Goal: Task Accomplishment & Management: Use online tool/utility

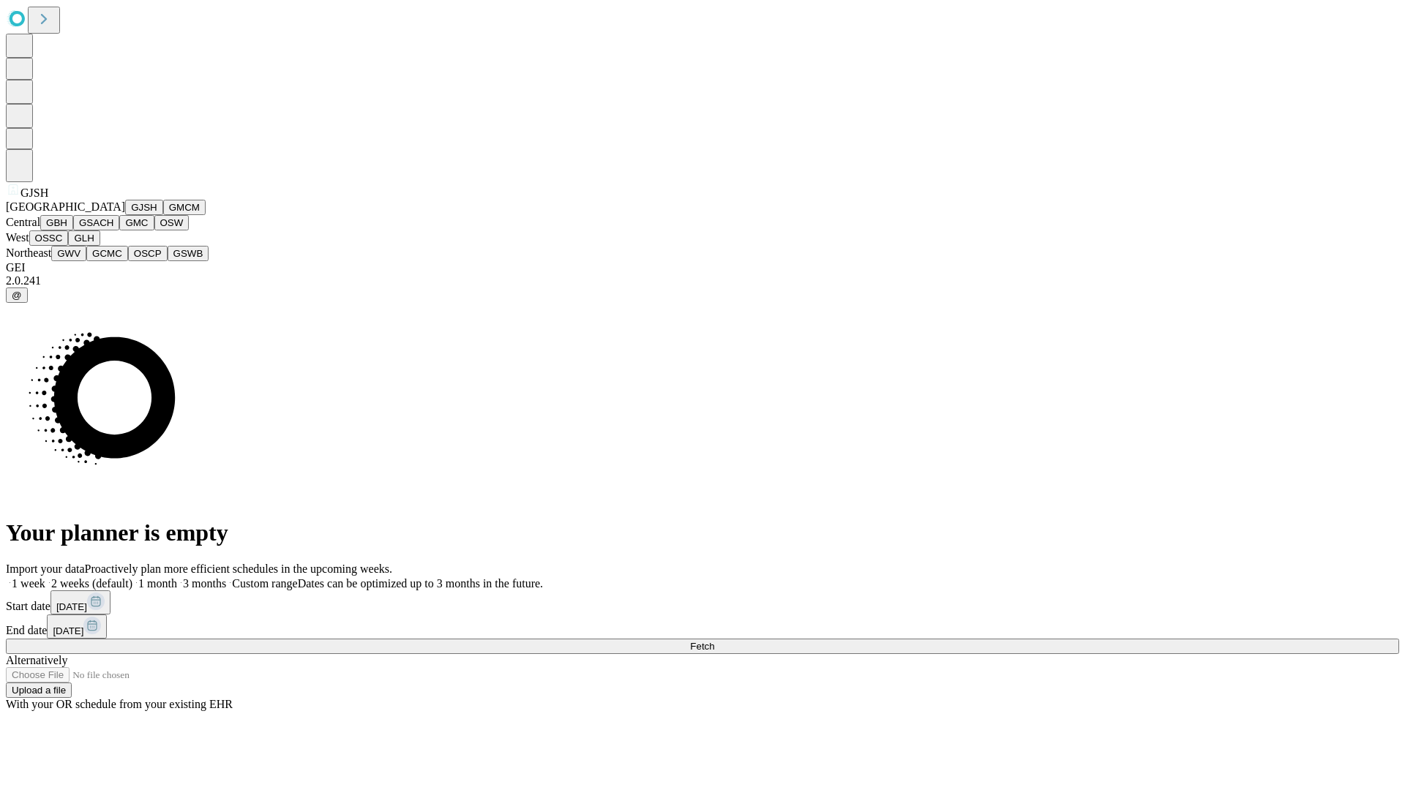
click at [125, 215] on button "GJSH" at bounding box center [144, 207] width 38 height 15
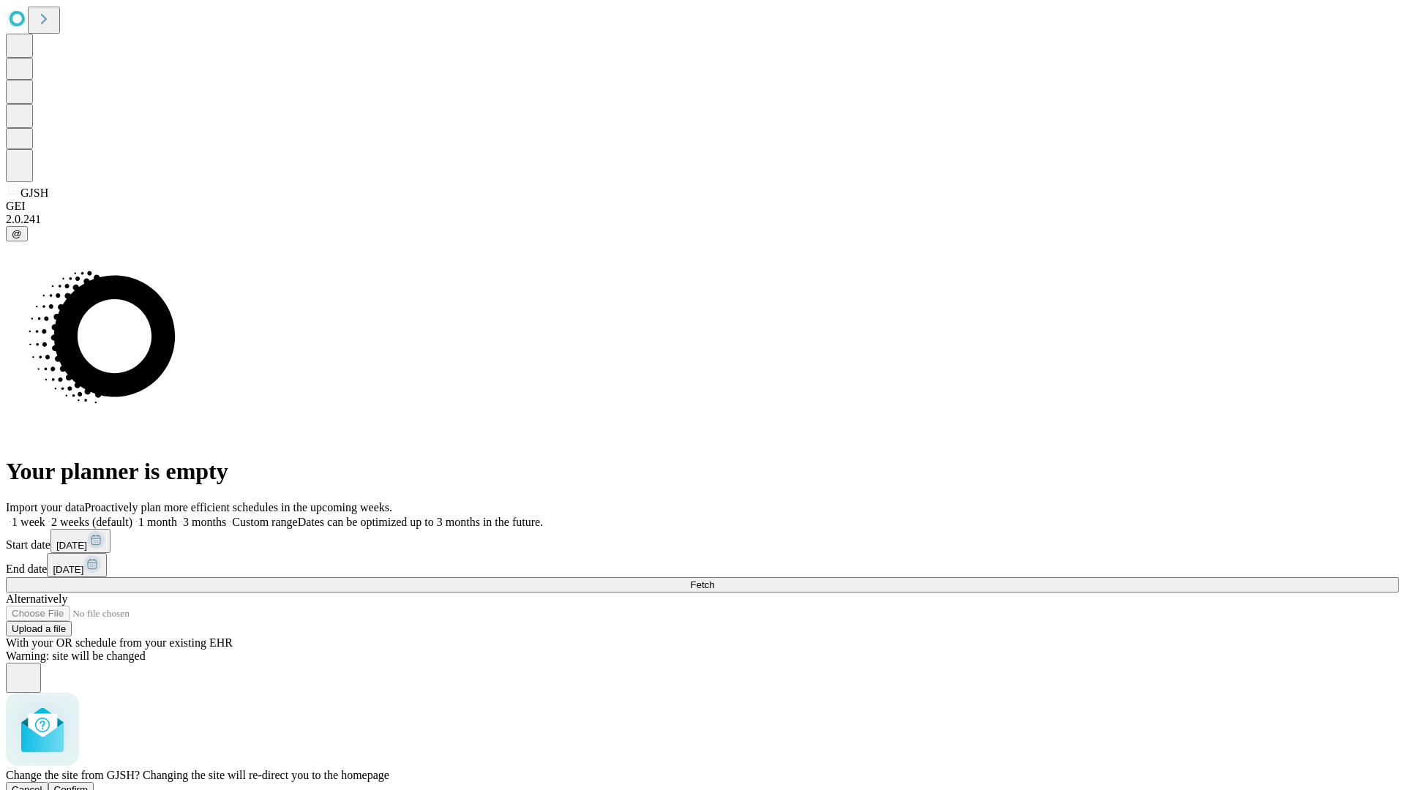
click at [89, 784] on span "Confirm" at bounding box center [71, 789] width 34 height 11
click at [45, 516] on label "1 week" at bounding box center [26, 522] width 40 height 12
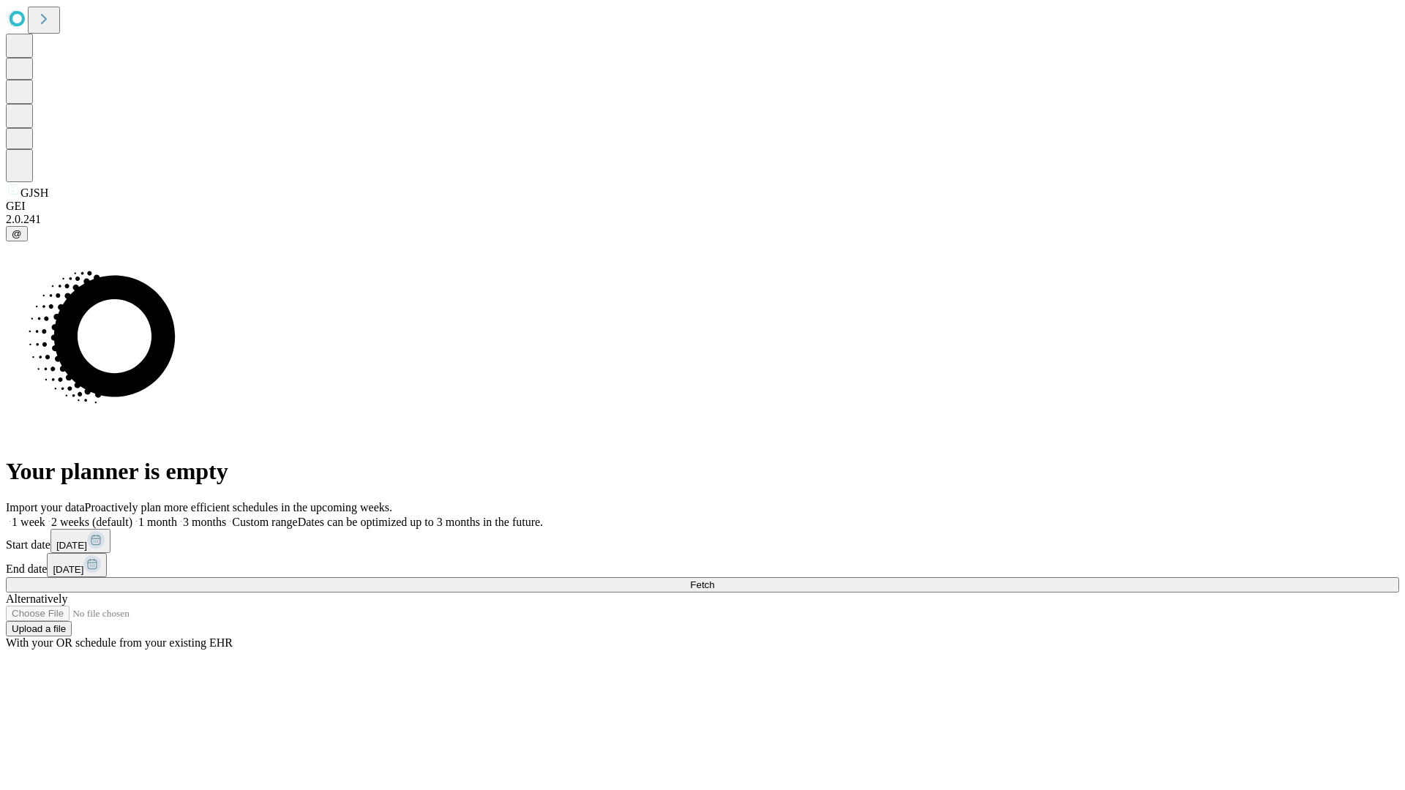
click at [714, 580] on span "Fetch" at bounding box center [702, 585] width 24 height 11
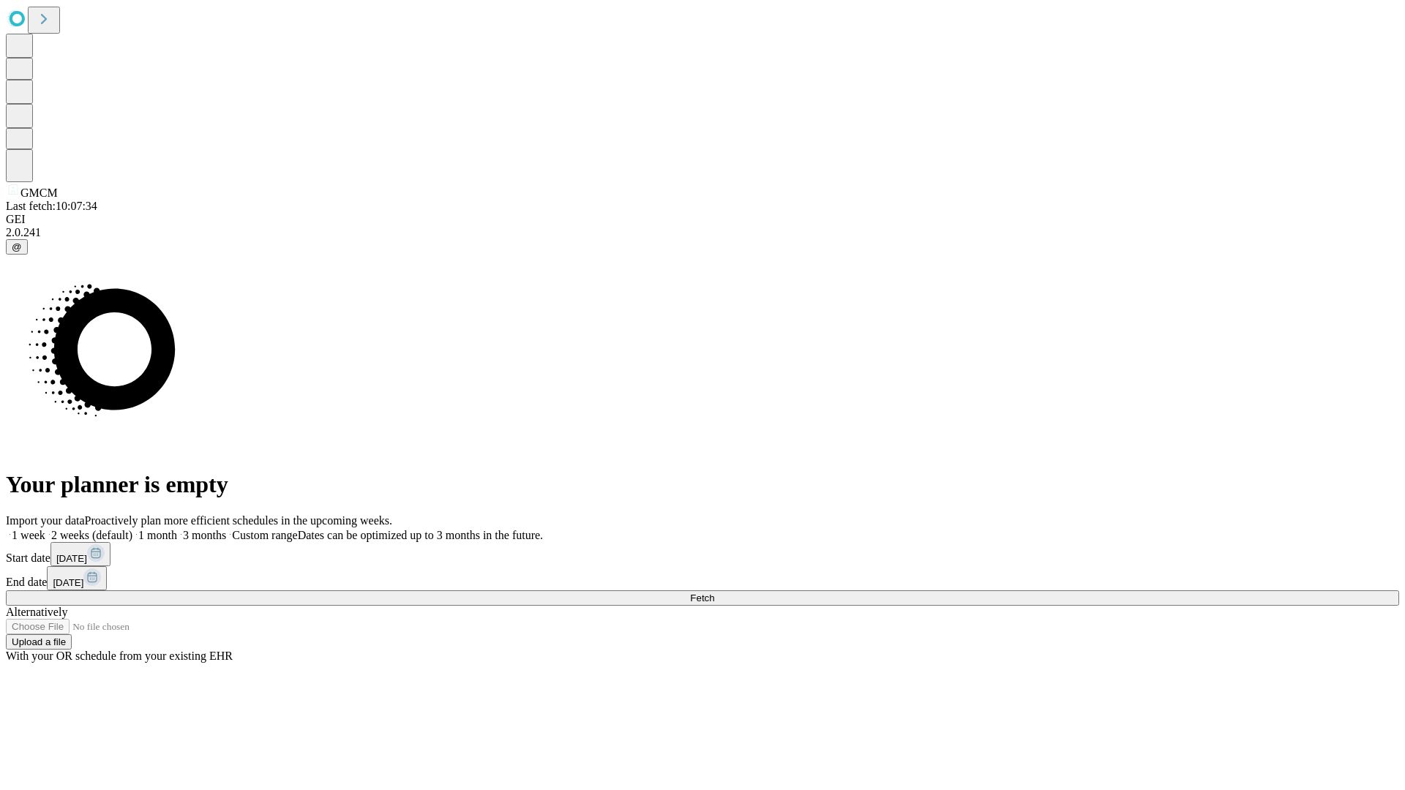
click at [45, 529] on label "1 week" at bounding box center [26, 535] width 40 height 12
click at [714, 593] on span "Fetch" at bounding box center [702, 598] width 24 height 11
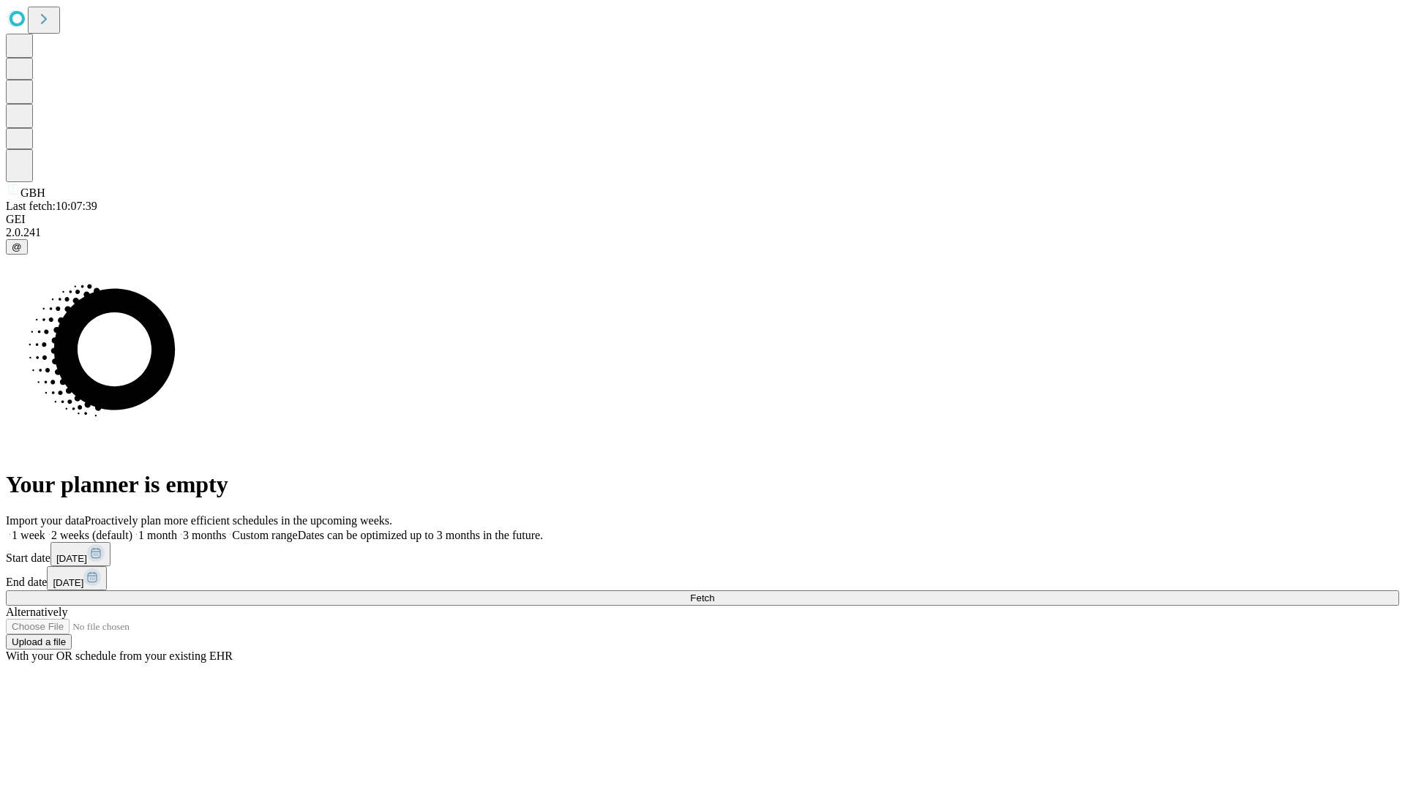
click at [714, 593] on span "Fetch" at bounding box center [702, 598] width 24 height 11
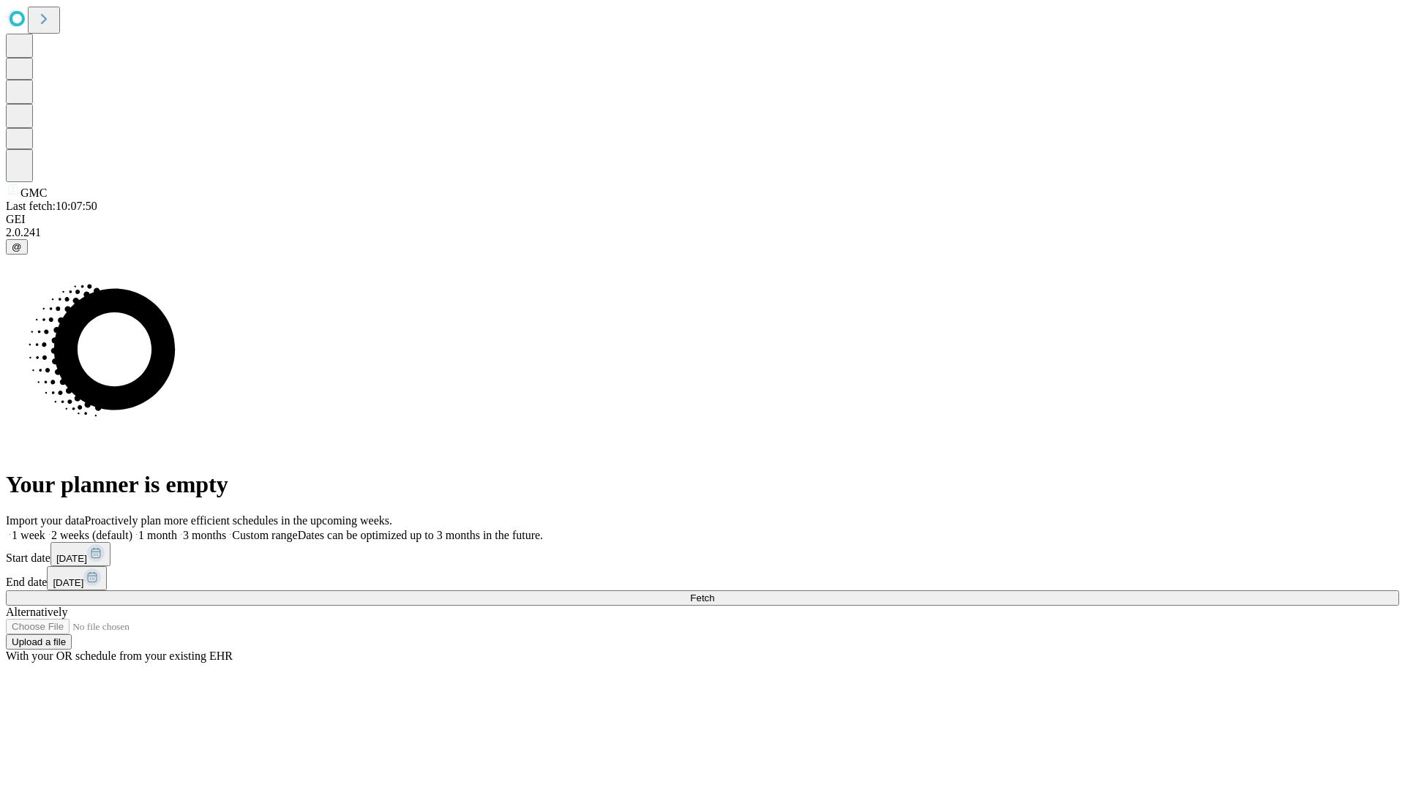
click at [714, 593] on span "Fetch" at bounding box center [702, 598] width 24 height 11
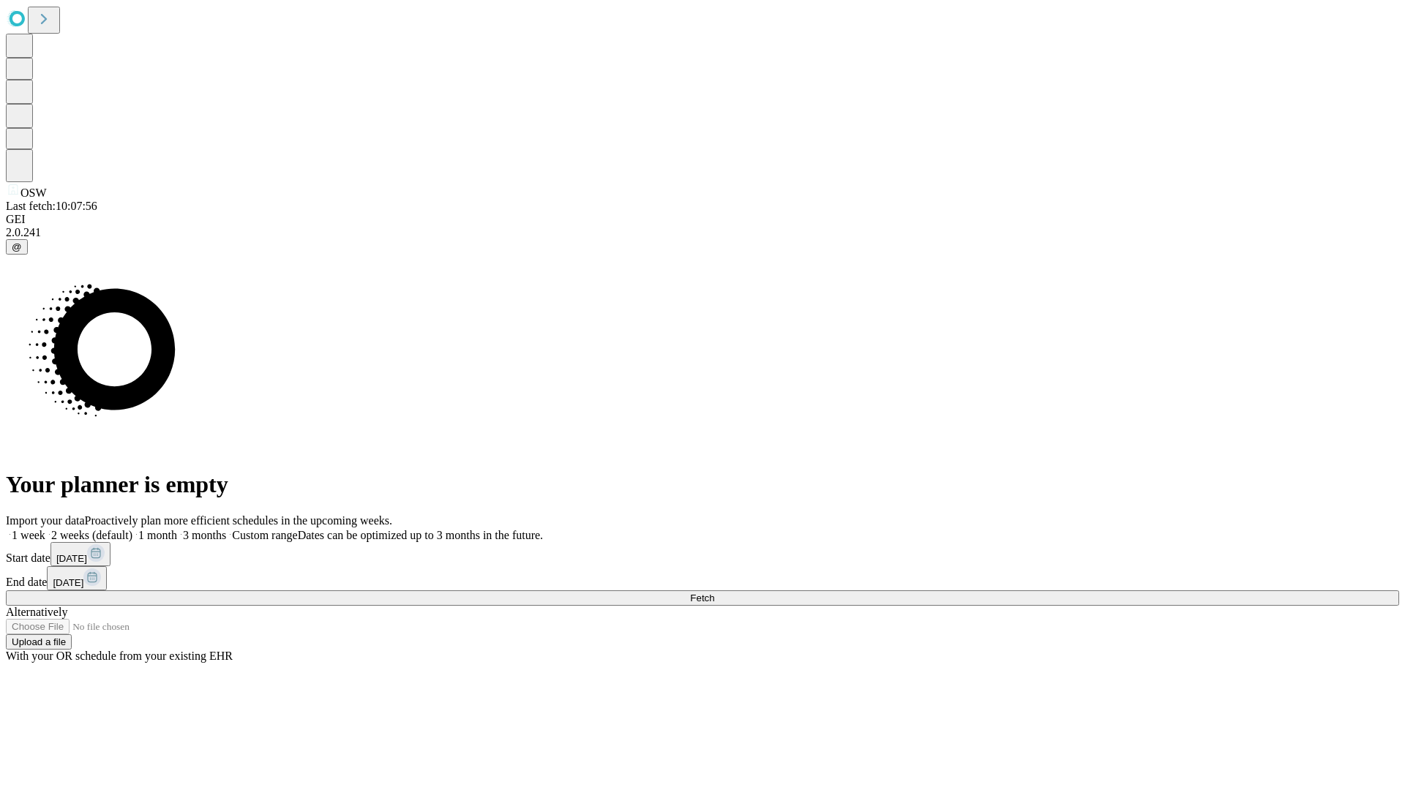
click at [45, 529] on label "1 week" at bounding box center [26, 535] width 40 height 12
click at [714, 593] on span "Fetch" at bounding box center [702, 598] width 24 height 11
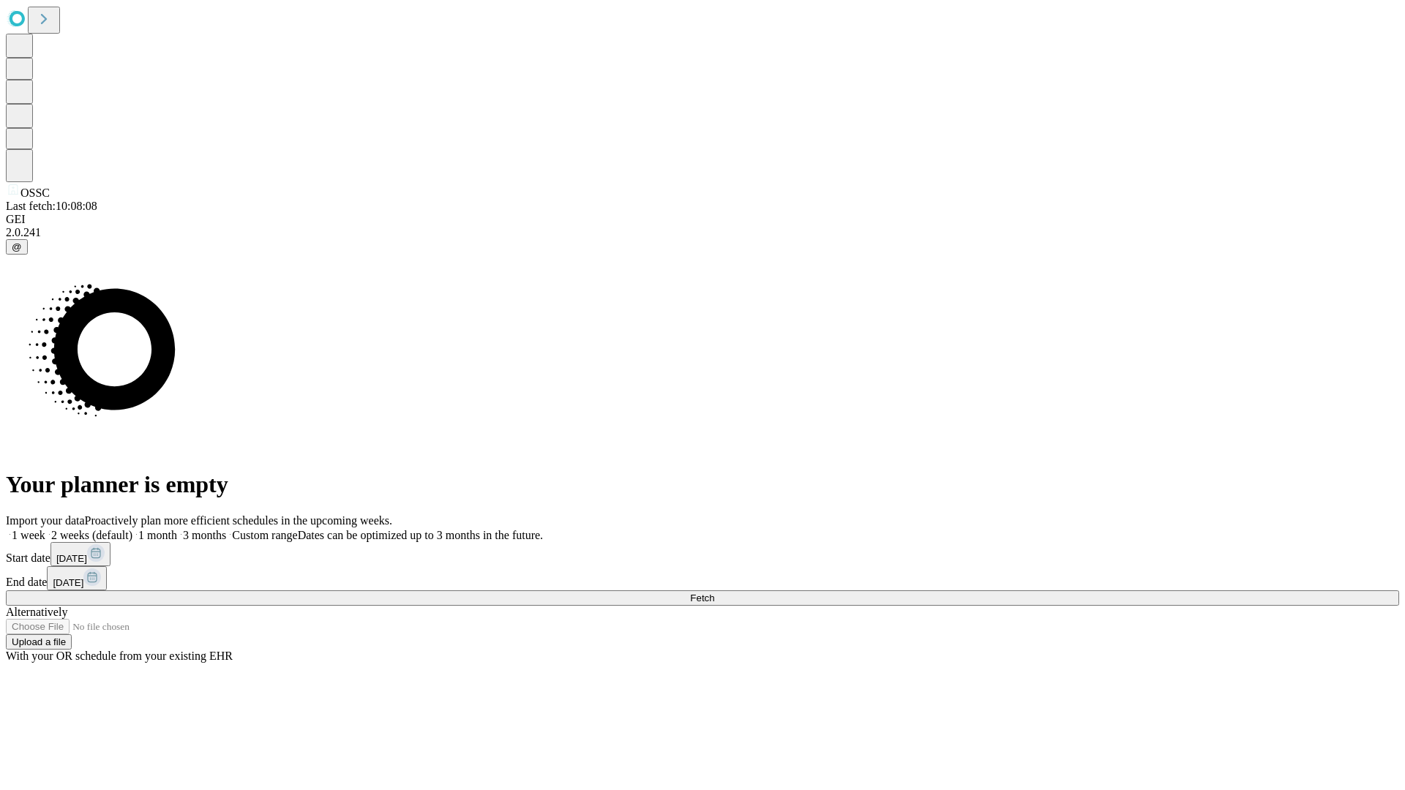
click at [45, 529] on label "1 week" at bounding box center [26, 535] width 40 height 12
click at [714, 593] on span "Fetch" at bounding box center [702, 598] width 24 height 11
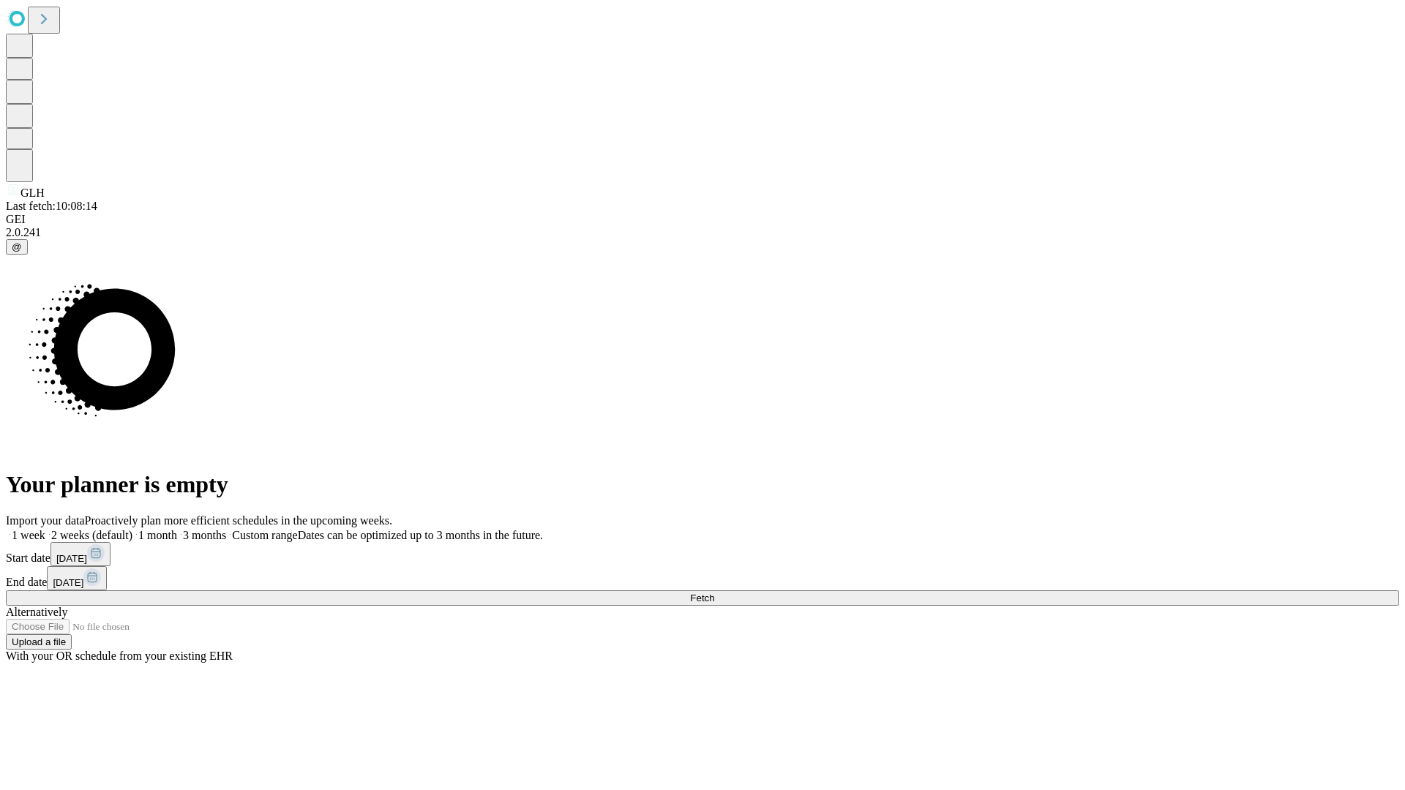
click at [45, 529] on label "1 week" at bounding box center [26, 535] width 40 height 12
click at [714, 593] on span "Fetch" at bounding box center [702, 598] width 24 height 11
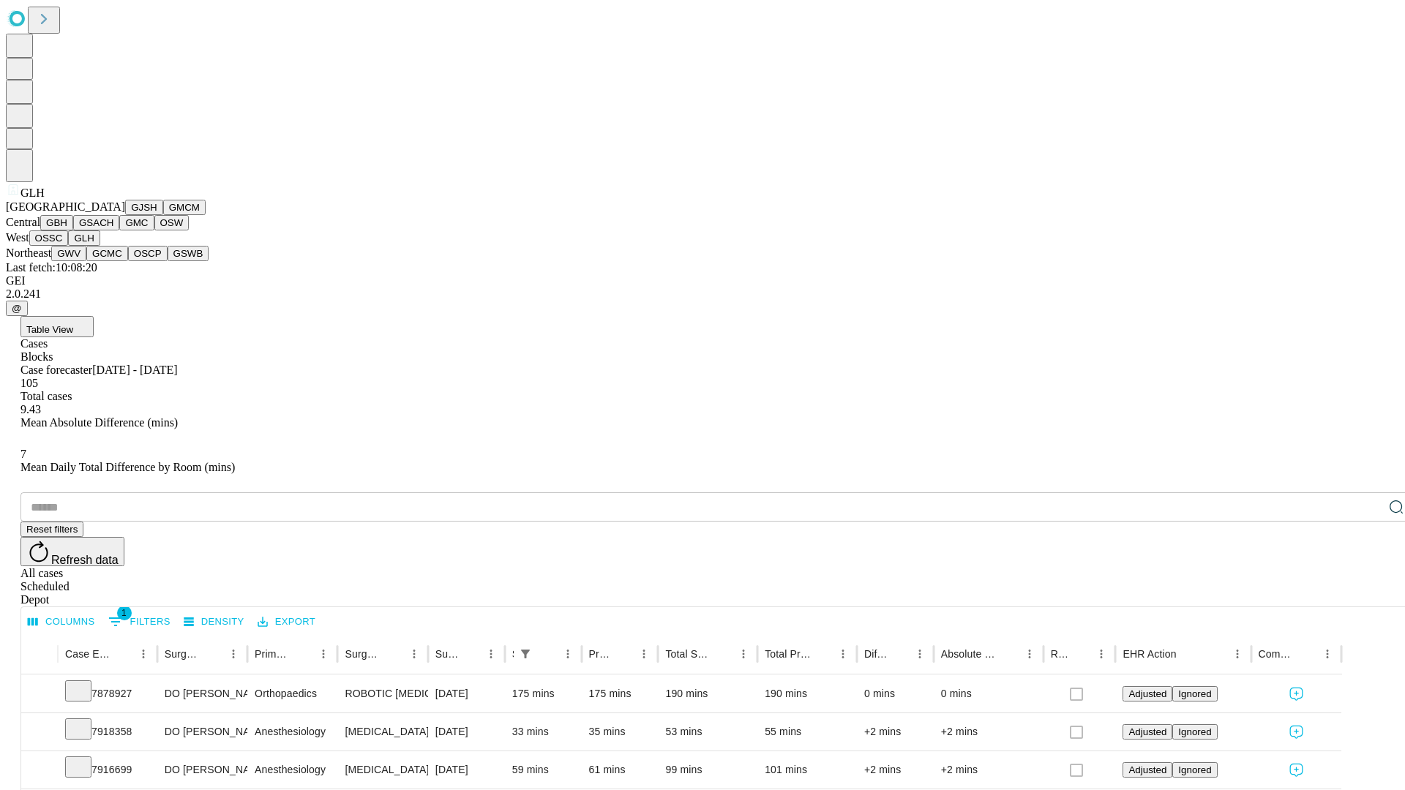
click at [86, 261] on button "GWV" at bounding box center [68, 253] width 35 height 15
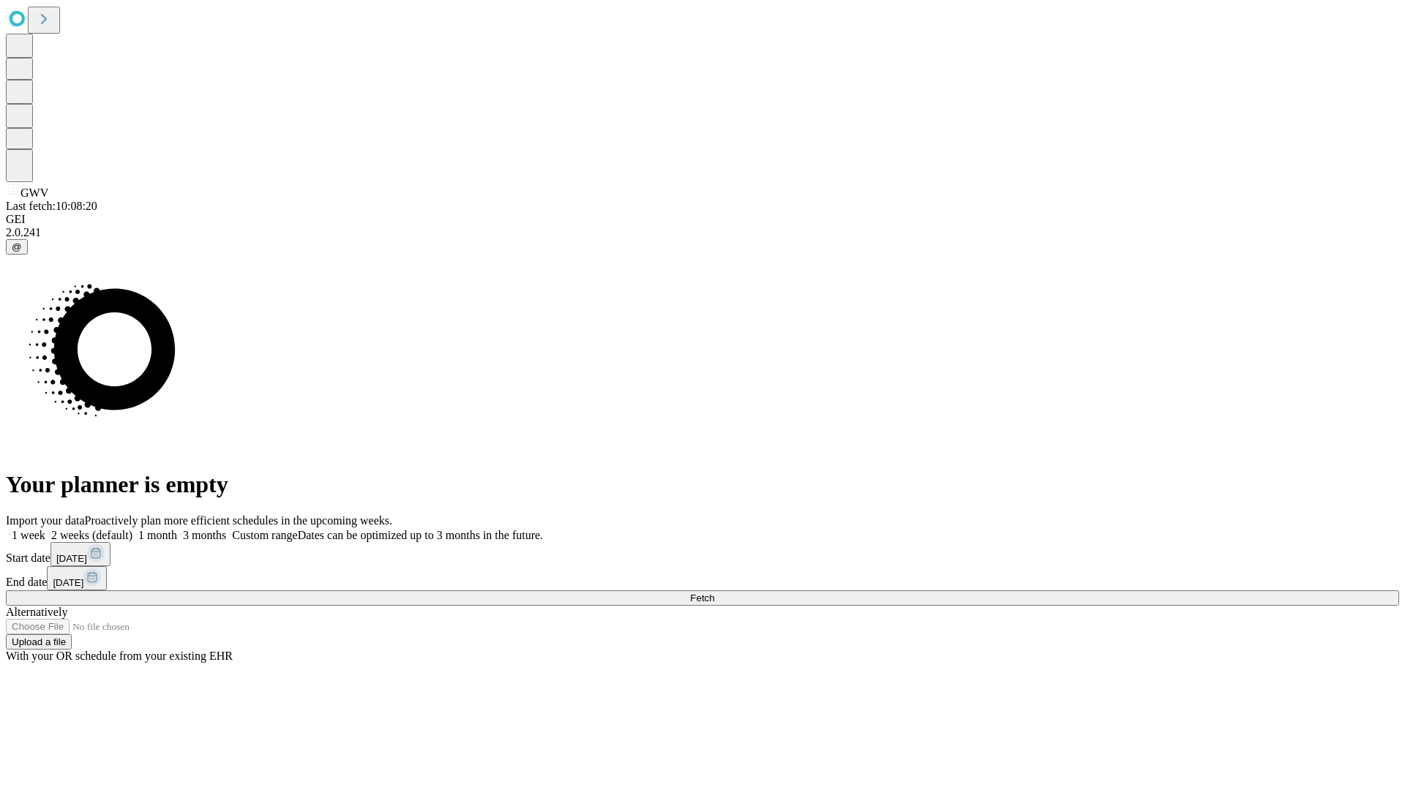
click at [45, 529] on label "1 week" at bounding box center [26, 535] width 40 height 12
click at [714, 593] on span "Fetch" at bounding box center [702, 598] width 24 height 11
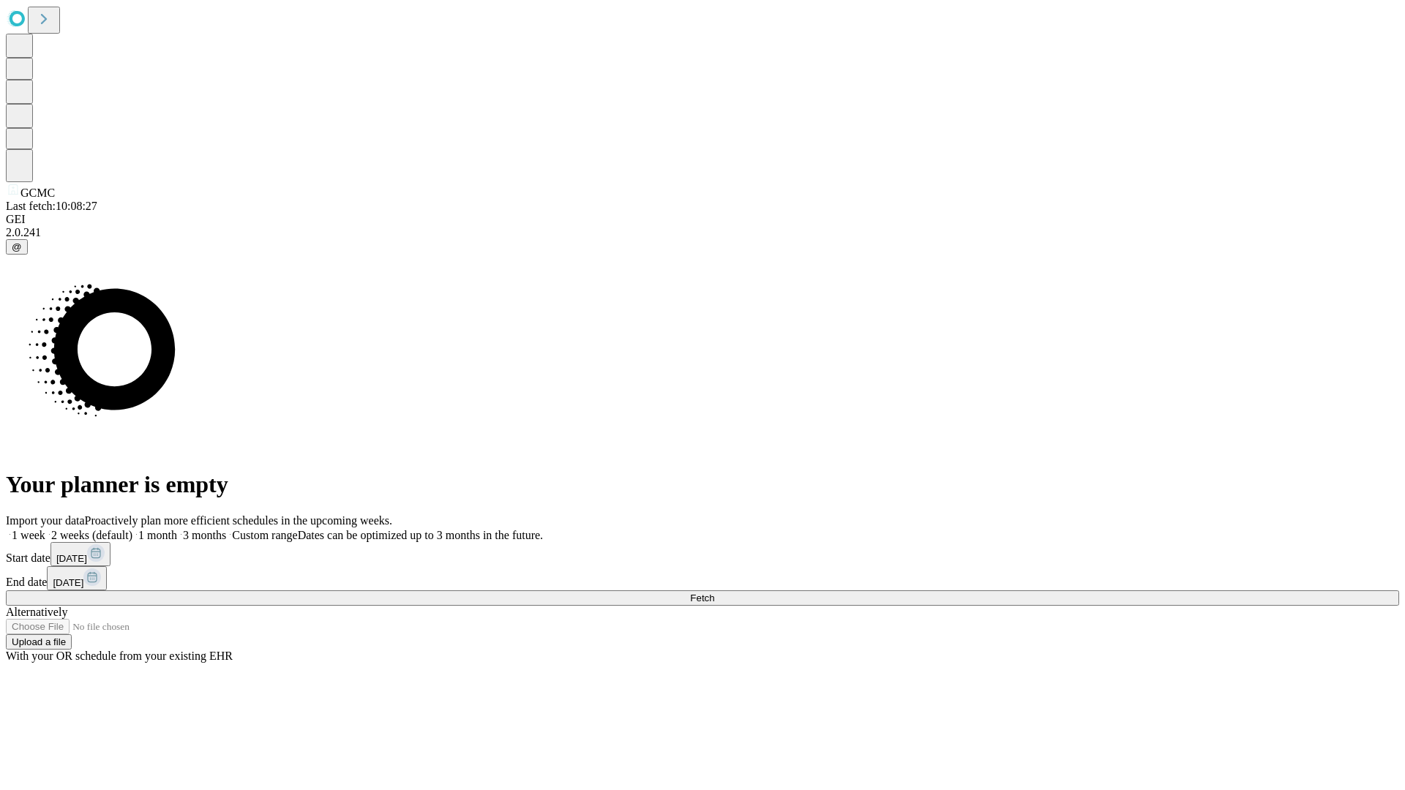
click at [45, 529] on label "1 week" at bounding box center [26, 535] width 40 height 12
click at [714, 593] on span "Fetch" at bounding box center [702, 598] width 24 height 11
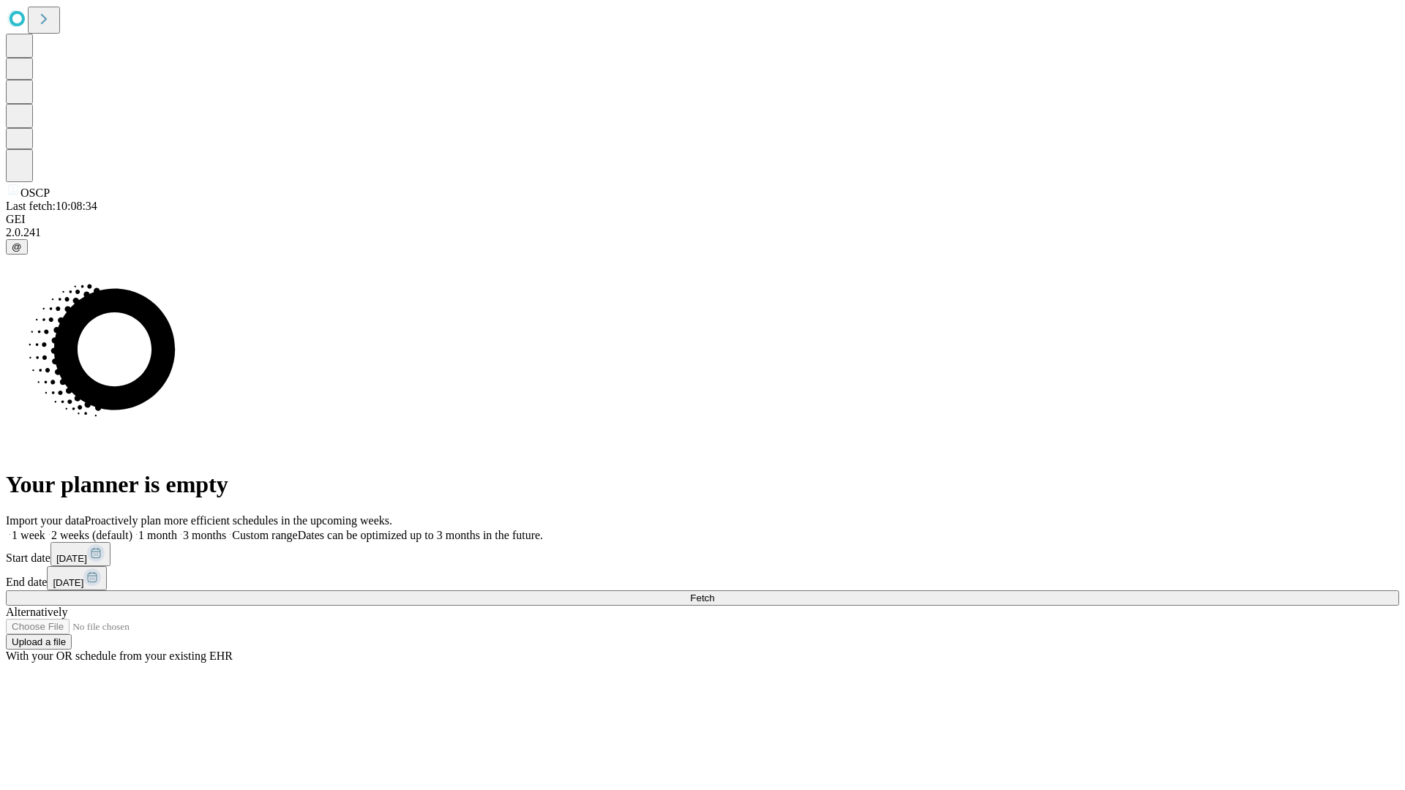
click at [45, 529] on label "1 week" at bounding box center [26, 535] width 40 height 12
click at [714, 593] on span "Fetch" at bounding box center [702, 598] width 24 height 11
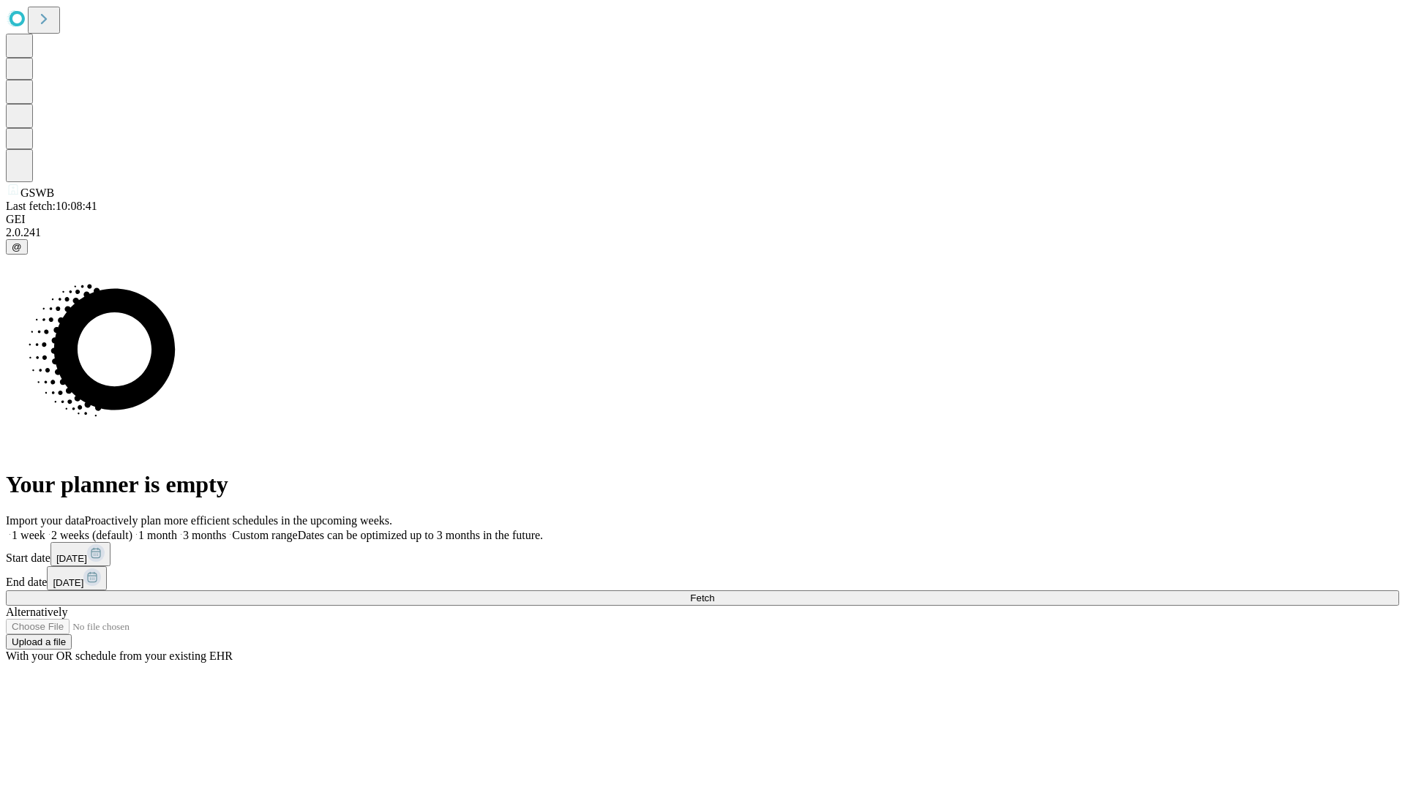
click at [45, 529] on label "1 week" at bounding box center [26, 535] width 40 height 12
click at [714, 593] on span "Fetch" at bounding box center [702, 598] width 24 height 11
